Goal: Task Accomplishment & Management: Manage account settings

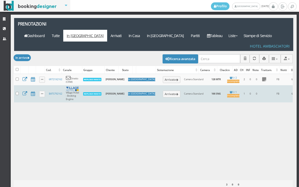
click at [16, 85] on td at bounding box center [17, 93] width 7 height 17
click at [15, 85] on td at bounding box center [17, 93] width 7 height 17
click at [16, 92] on input "checkbox" at bounding box center [17, 93] width 3 height 3
checkbox input "true"
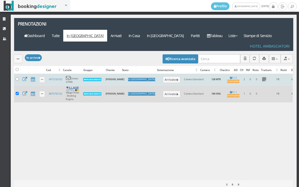
click at [18, 78] on label at bounding box center [17, 80] width 3 height 4
click at [18, 78] on input "checkbox" at bounding box center [17, 79] width 3 height 3
checkbox input "true"
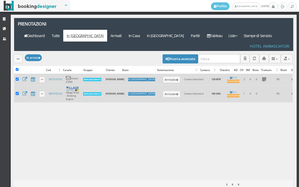
click at [19, 51] on div "Modifica selezionati: Segna come "Arrivato" Segna come "Alloggiato" Segna come …" at bounding box center [153, 58] width 279 height 15
click at [20, 54] on button "button" at bounding box center [18, 58] width 9 height 9
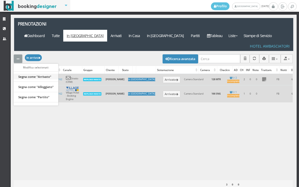
click at [31, 74] on link "Segna come "Arrivato"" at bounding box center [36, 77] width 45 height 6
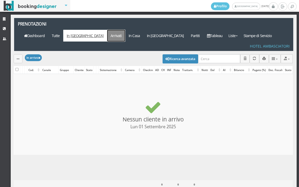
click at [125, 30] on link "Arrivati" at bounding box center [116, 36] width 18 height 12
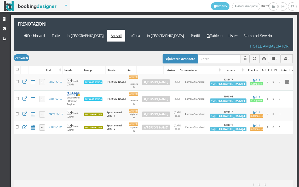
click at [19, 66] on div at bounding box center [17, 69] width 7 height 7
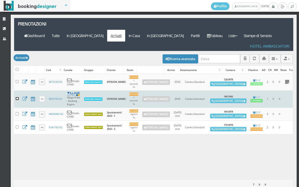
click at [16, 97] on input "checkbox" at bounding box center [17, 98] width 3 height 3
checkbox input "true"
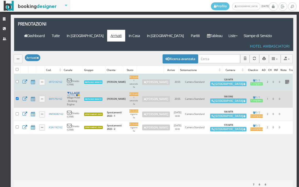
click at [18, 80] on label at bounding box center [17, 82] width 3 height 4
click at [18, 80] on input "checkbox" at bounding box center [17, 81] width 3 height 3
checkbox input "true"
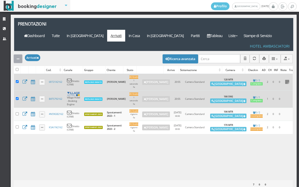
click at [18, 54] on button "button" at bounding box center [18, 58] width 9 height 9
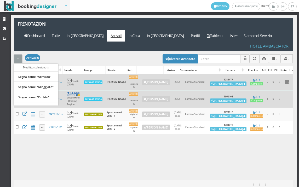
click at [27, 84] on link "Segna come "Alloggiato"" at bounding box center [36, 87] width 45 height 6
